Goal: Information Seeking & Learning: Learn about a topic

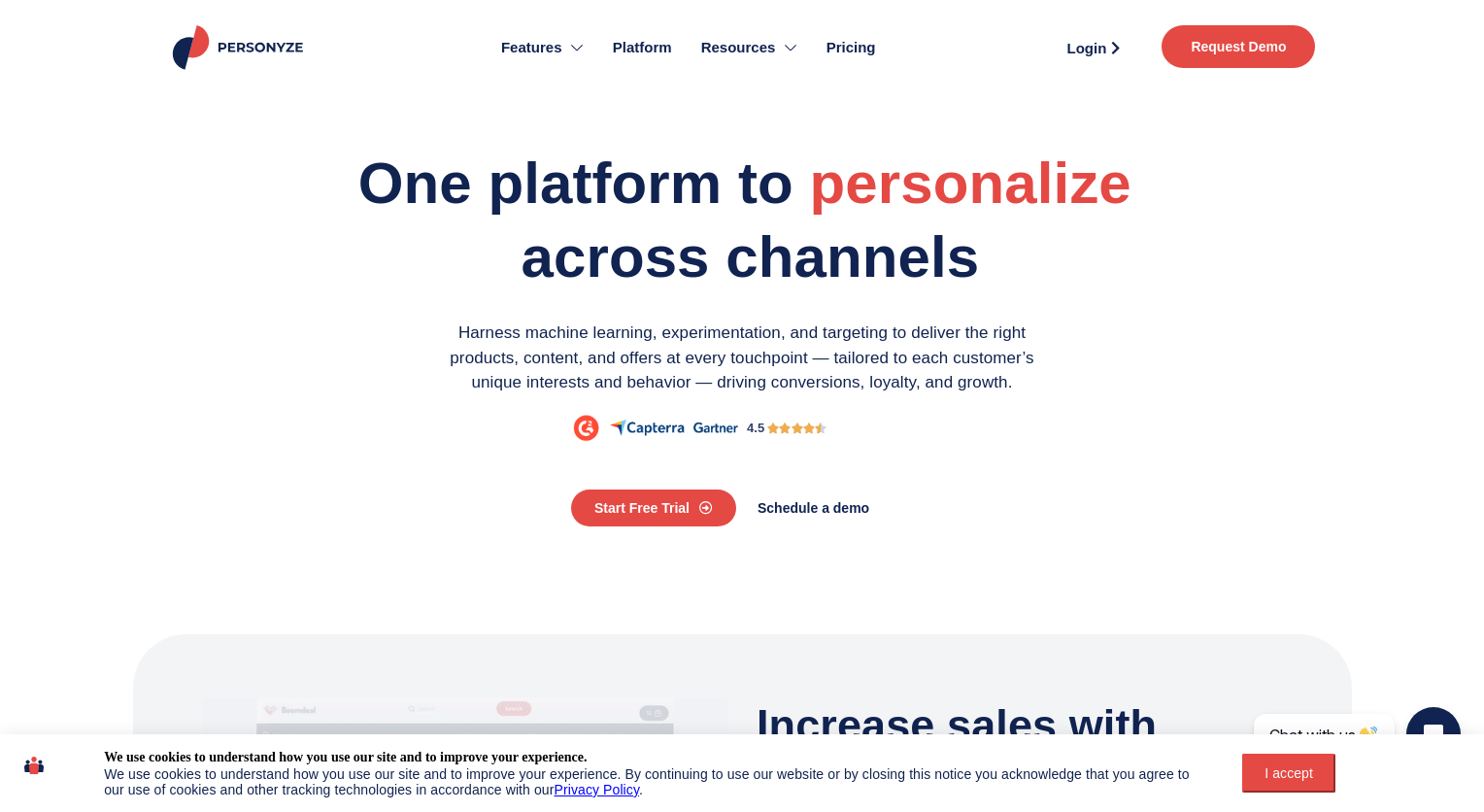
click at [837, 41] on span "Pricing" at bounding box center [851, 48] width 50 height 23
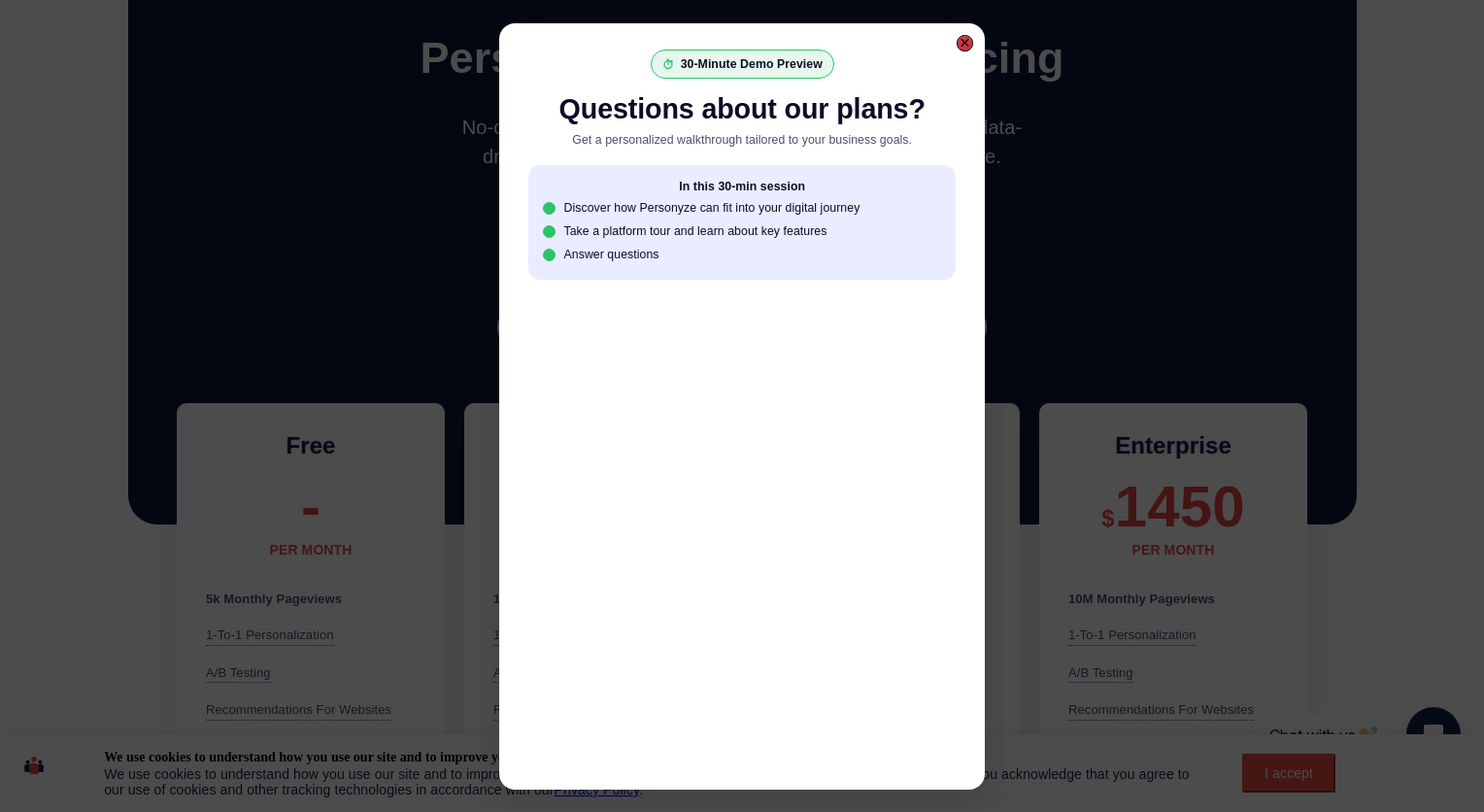
click at [969, 44] on div at bounding box center [965, 43] width 10 height 10
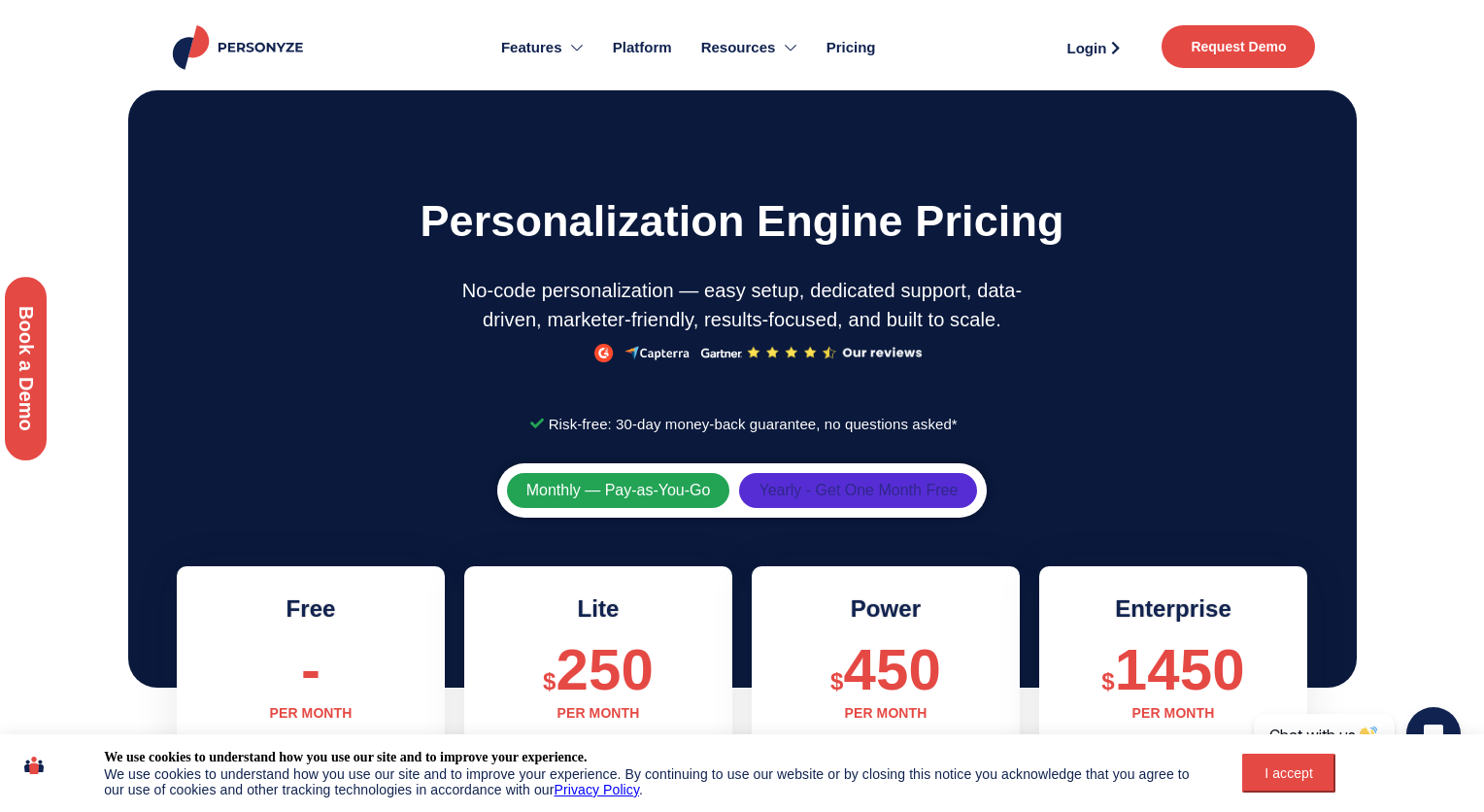
click at [868, 492] on span "Yearly - Get One Month Free" at bounding box center [858, 491] width 199 height 16
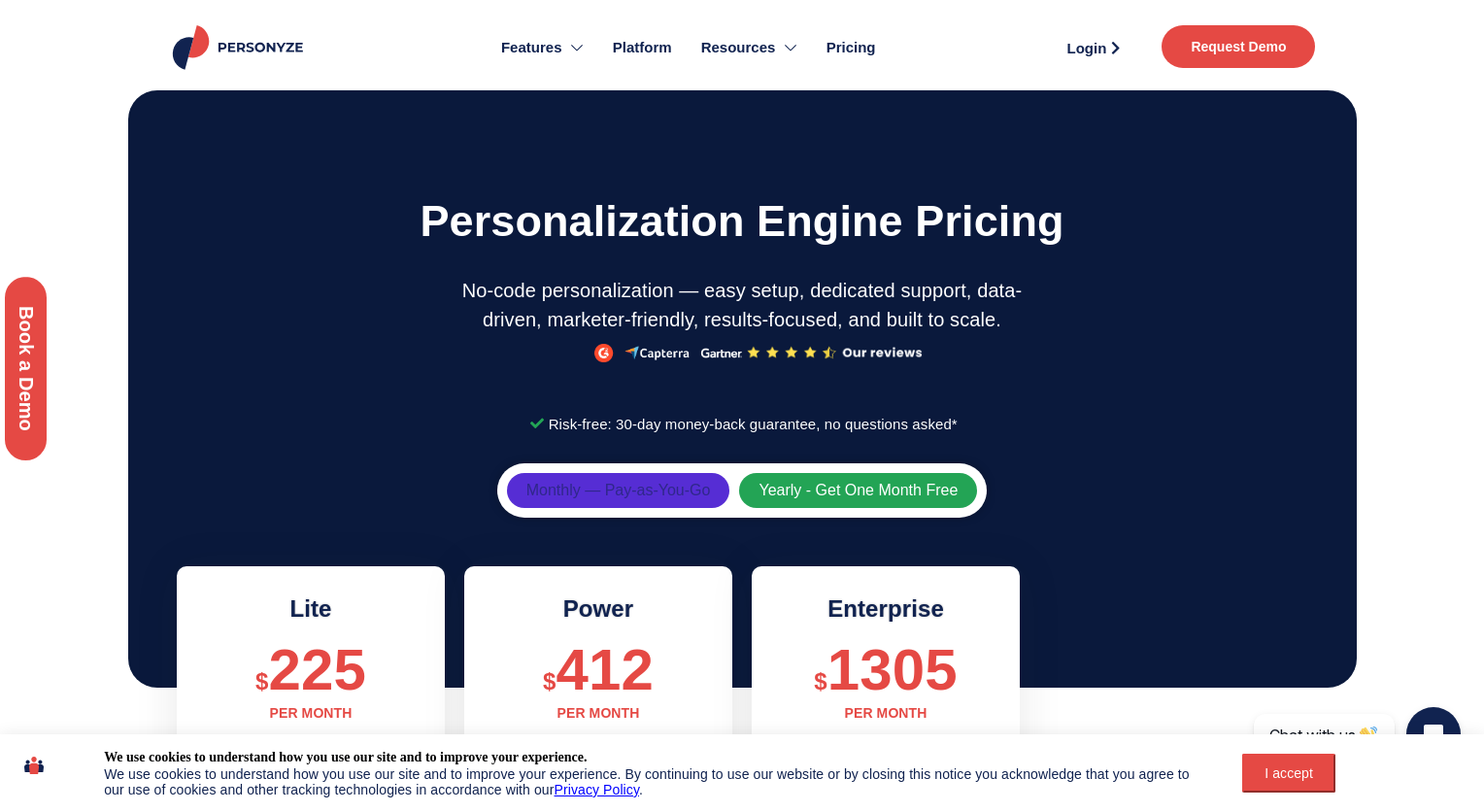
click at [629, 485] on span "Monthly — Pay-as-You-Go" at bounding box center [619, 491] width 184 height 16
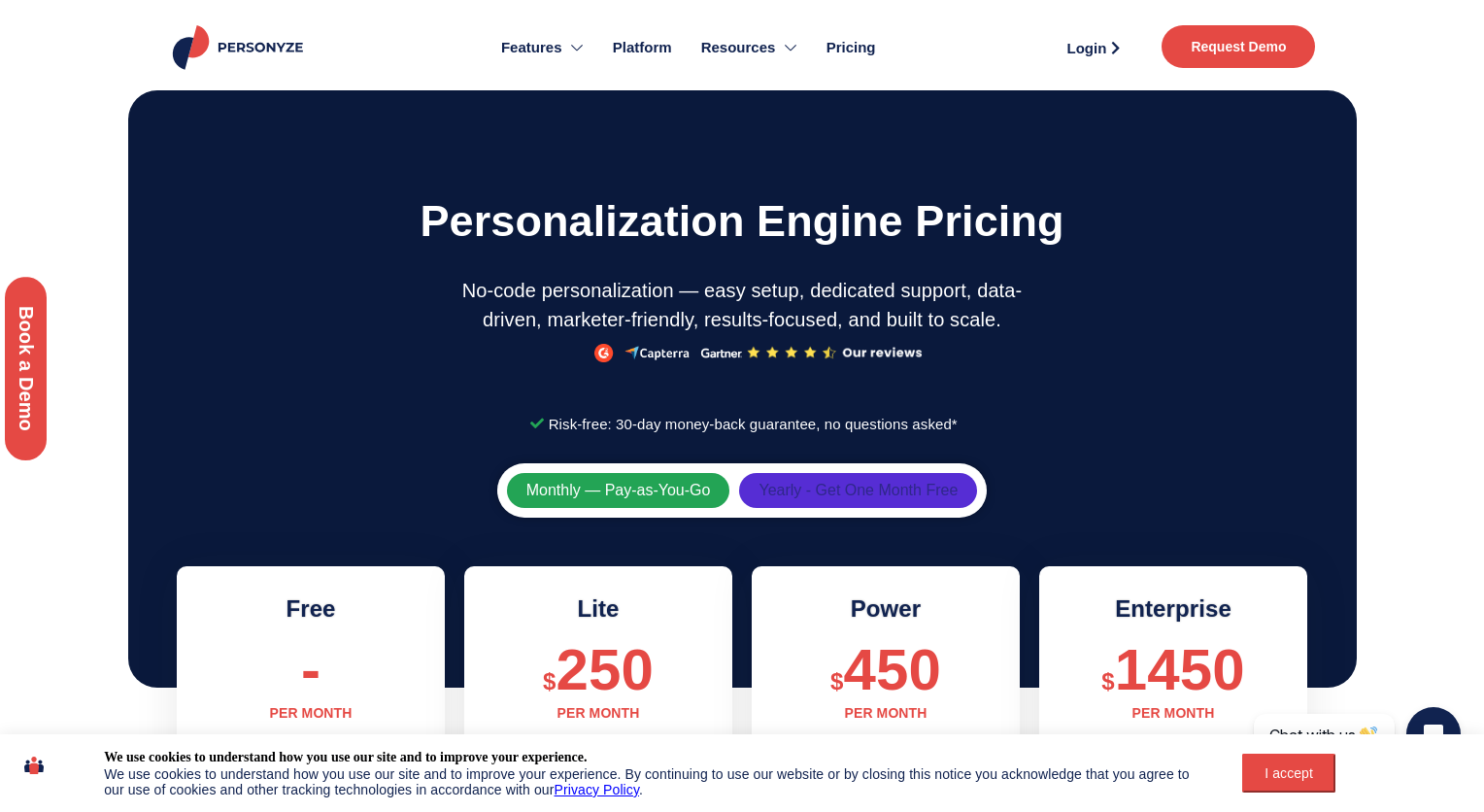
click at [795, 487] on span "Yearly - Get One Month Free" at bounding box center [858, 491] width 199 height 16
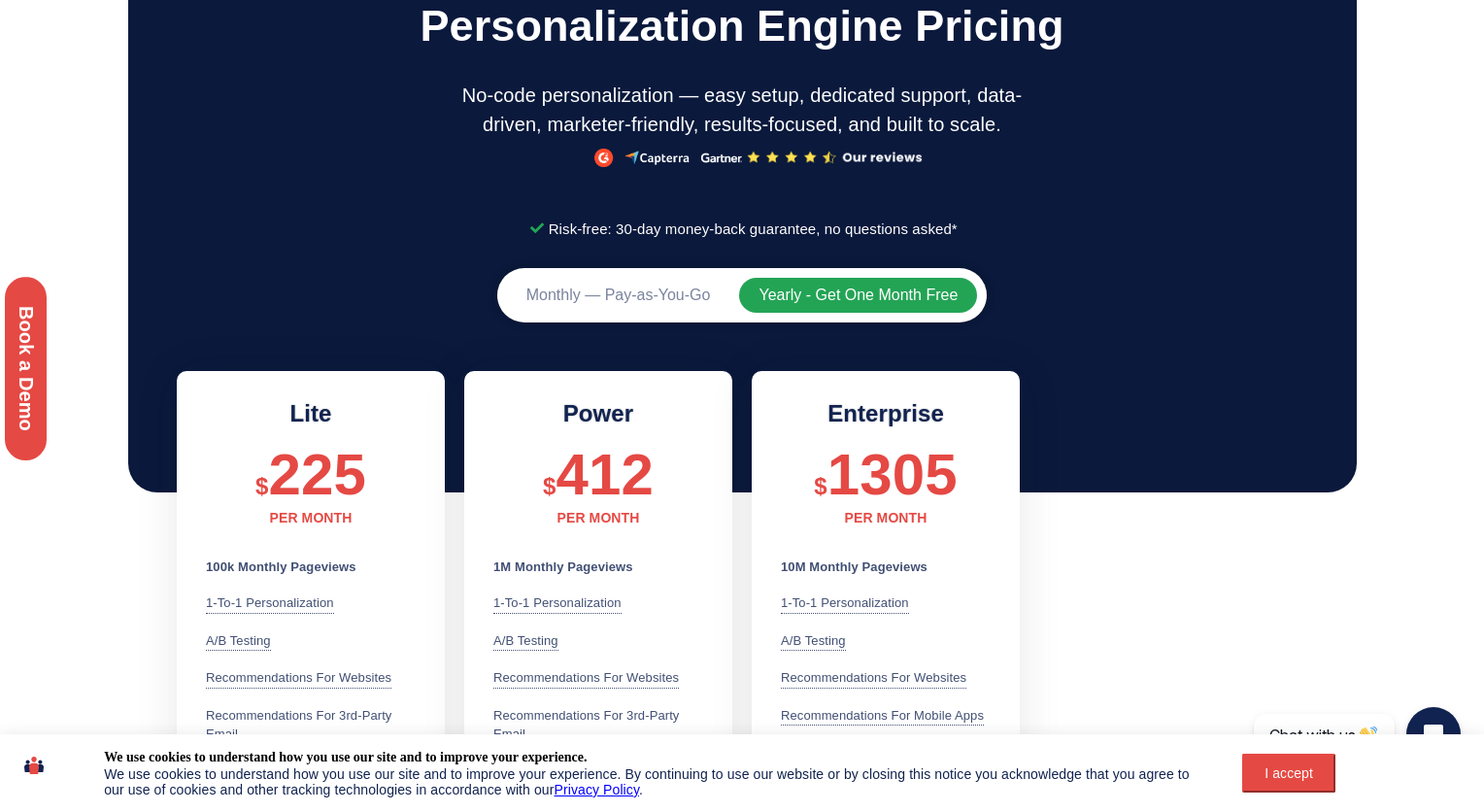
scroll to position [197, 0]
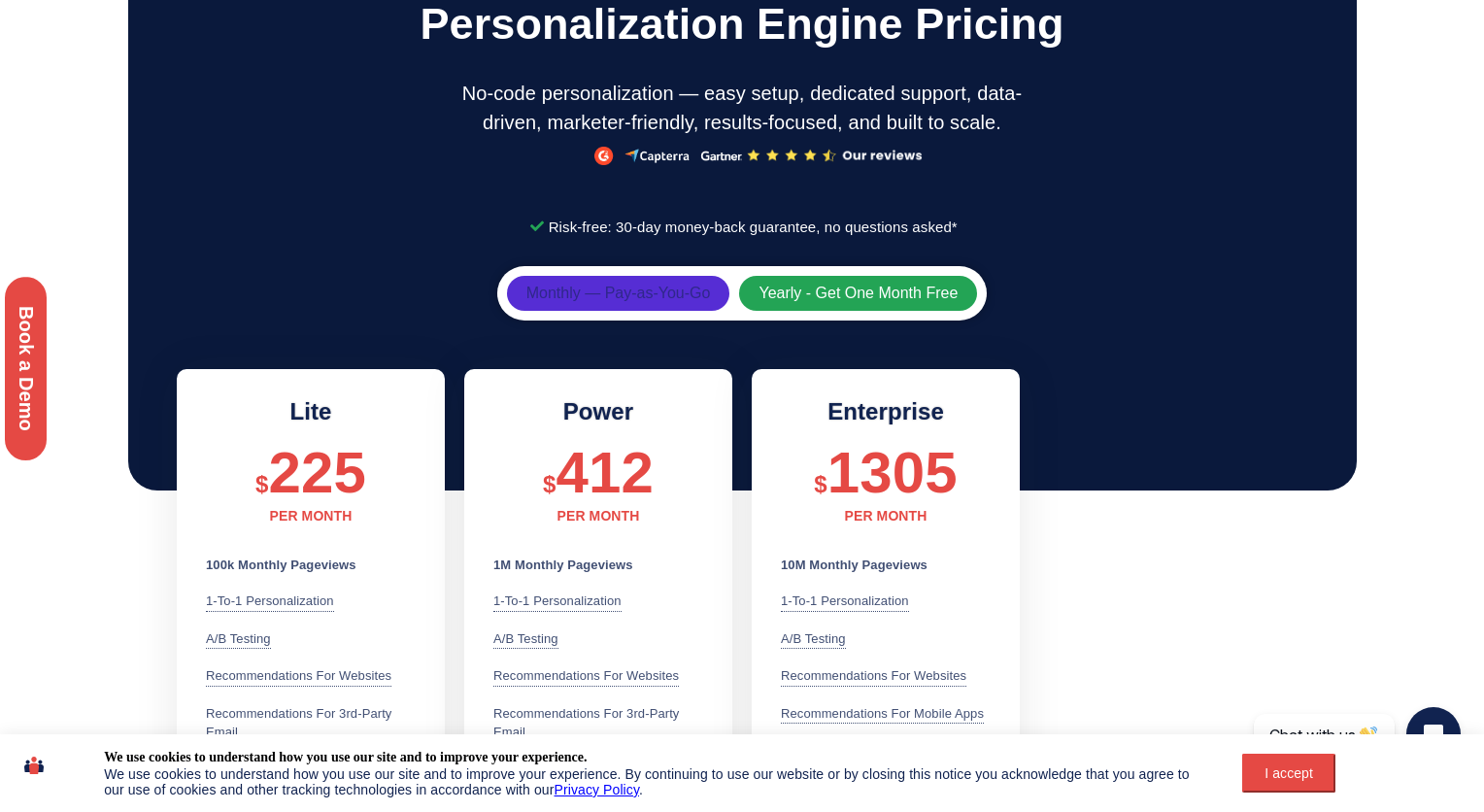
click at [600, 294] on span "Monthly — Pay-as-You-Go" at bounding box center [619, 294] width 184 height 16
